Goal: Task Accomplishment & Management: Use online tool/utility

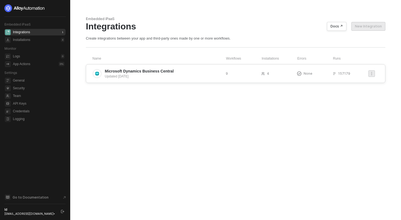
click at [138, 78] on div "Updated [DATE]" at bounding box center [163, 76] width 117 height 5
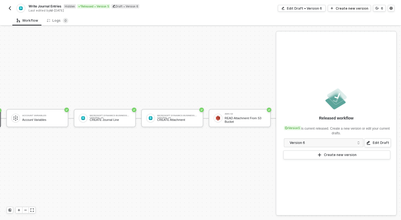
scroll to position [10, 133]
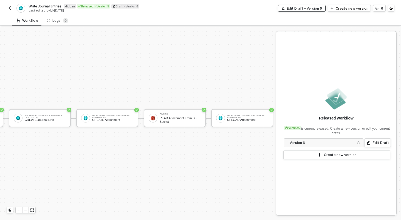
click at [296, 8] on div "Edit Draft • Version 6" at bounding box center [304, 8] width 35 height 5
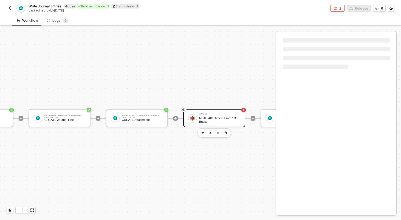
click at [214, 122] on div "READ Attachment From S3 Bucket" at bounding box center [219, 119] width 41 height 7
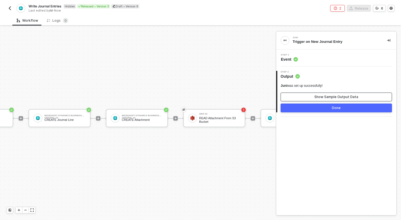
click at [311, 98] on button "Show Sample Output Data" at bounding box center [336, 96] width 111 height 9
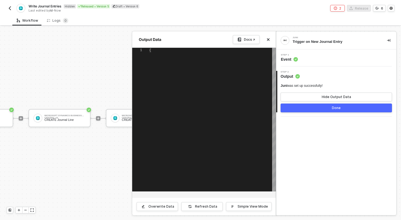
type textarea "{ "journal_id": "String", "account_id": "String", "account_code": "String", "am…"
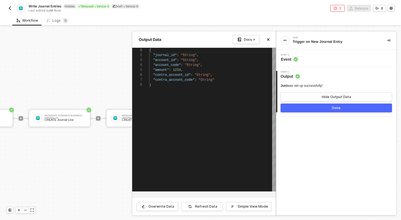
click at [310, 106] on button "Done" at bounding box center [336, 107] width 111 height 9
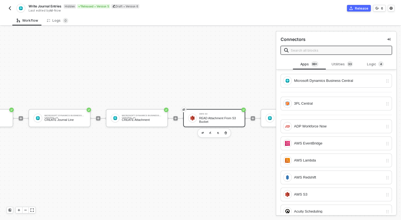
click at [223, 111] on div "AWS S3 READ Attachment From S3 Bucket" at bounding box center [214, 118] width 62 height 18
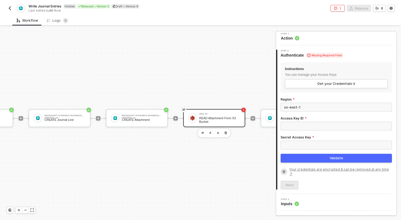
scroll to position [40, 0]
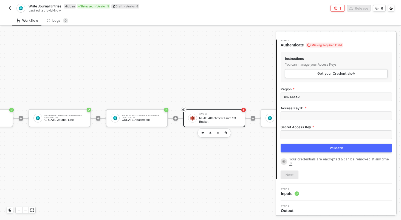
click at [308, 213] on div "4 Step 4 Output" at bounding box center [336, 208] width 120 height 17
click at [306, 179] on div "2 Step 2 Authenticate Missing Required Field Instructions You can manage your A…" at bounding box center [336, 109] width 120 height 148
click at [305, 183] on div "3 Step 3 Inputs" at bounding box center [336, 191] width 120 height 17
click at [302, 189] on div "Step 3 Inputs" at bounding box center [337, 192] width 119 height 8
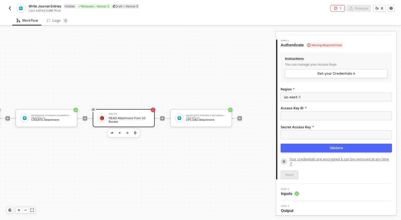
scroll to position [10, 224]
click at [214, 116] on div "Microsoft Dynamics Business Central #5" at bounding box center [206, 115] width 41 height 2
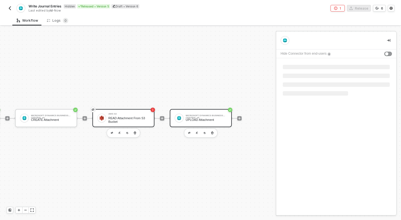
scroll to position [0, 0]
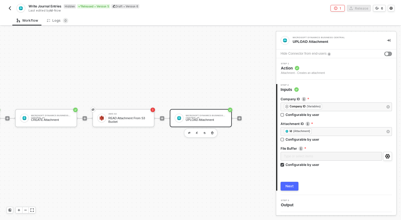
click at [306, 166] on div "Configurable by user" at bounding box center [303, 164] width 34 height 5
click at [284, 166] on input "Configurable by user" at bounding box center [283, 165] width 4 height 4
checkbox input "false"
click at [307, 151] on div "File Buffer" at bounding box center [336, 149] width 111 height 6
click at [306, 160] on div "Type or select items ﻿" at bounding box center [336, 156] width 111 height 9
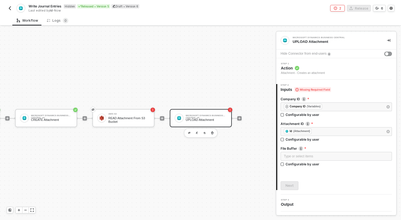
scroll to position [0, 224]
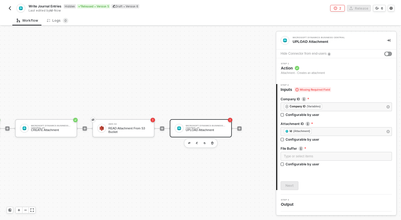
click at [71, 61] on div "TRIGGER Juni Trigger on New Journal Entry Account Variables Account Variables M…" at bounding box center [8, 128] width 465 height 203
